Goal: Book appointment/travel/reservation

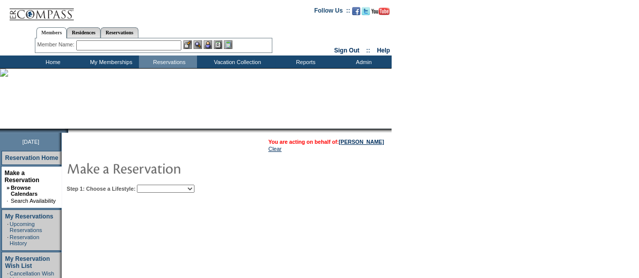
scroll to position [59, 0]
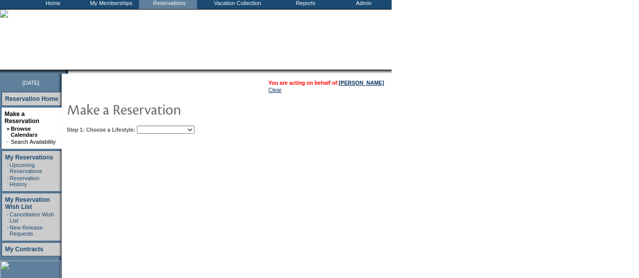
click at [192, 129] on select "Beach Leisure Metropolitan Mountain OIAL for Adventure OIAL for Couples OIAL fo…" at bounding box center [166, 130] width 58 height 8
select select "Beach"
click at [154, 126] on select "Beach Leisure Metropolitan Mountain OIAL for Adventure OIAL for Couples OIAL fo…" at bounding box center [166, 130] width 58 height 8
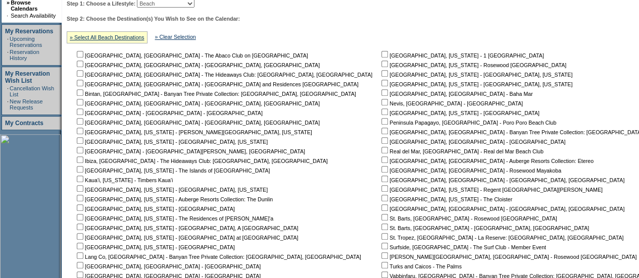
scroll to position [227, 0]
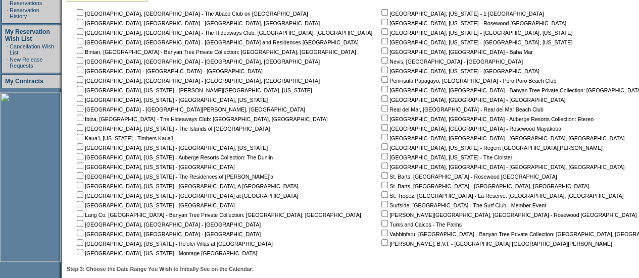
click at [381, 129] on input "checkbox" at bounding box center [384, 127] width 7 height 7
checkbox input "true"
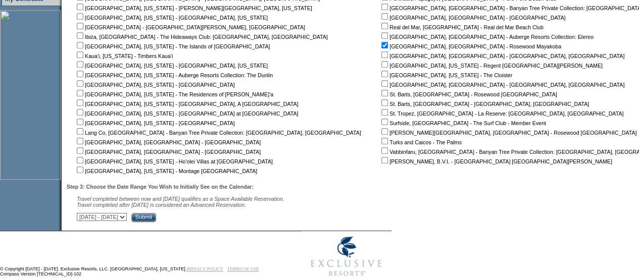
scroll to position [310, 0]
click at [156, 219] on input "Submit" at bounding box center [143, 217] width 25 height 9
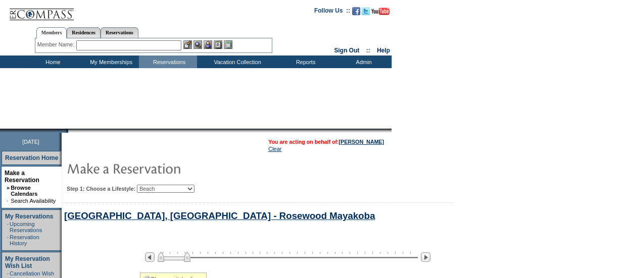
select select "Beach"
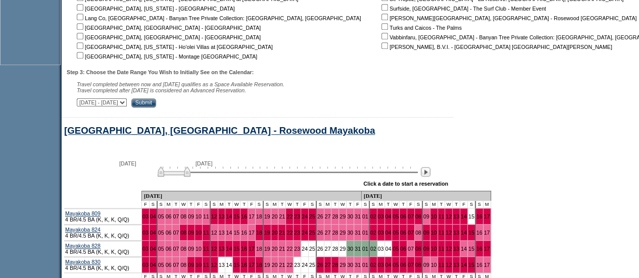
scroll to position [424, 0]
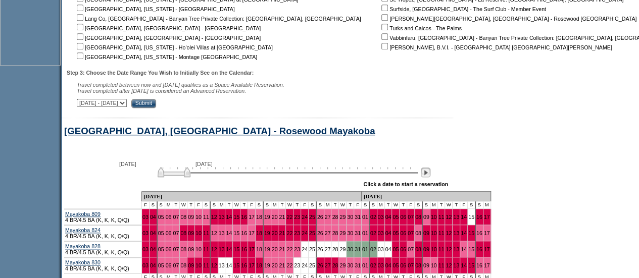
click at [430, 177] on img at bounding box center [425, 173] width 10 height 10
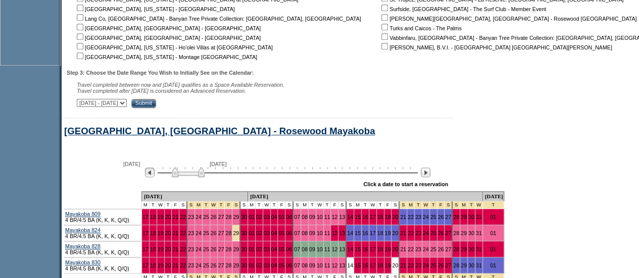
click at [154, 174] on img at bounding box center [150, 173] width 10 height 10
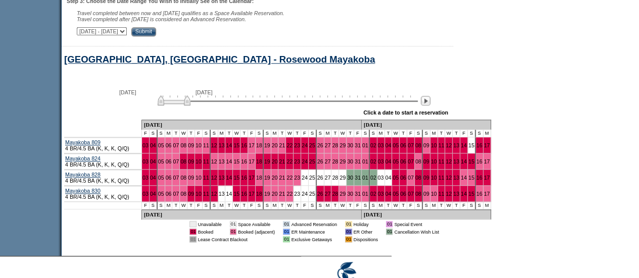
scroll to position [497, 0]
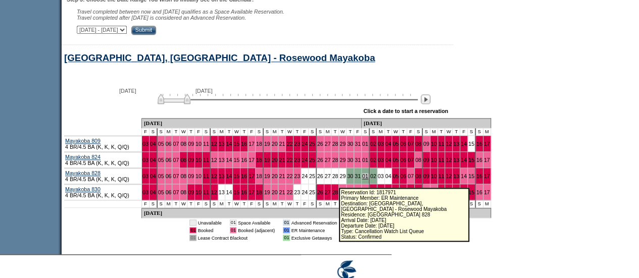
click at [362, 179] on link "01" at bounding box center [365, 176] width 6 height 6
